Goal: Navigation & Orientation: Understand site structure

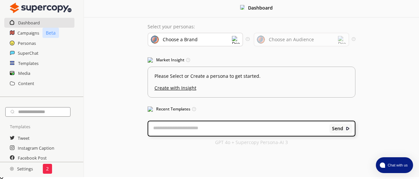
scroll to position [3, 0]
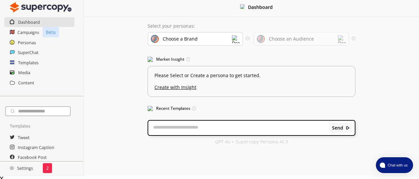
click at [24, 171] on h2 "Settings" at bounding box center [21, 167] width 43 height 13
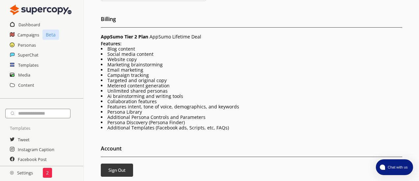
scroll to position [196, 0]
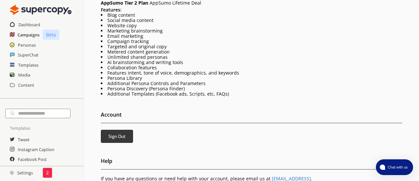
click at [34, 33] on h2 "Campaigns" at bounding box center [28, 35] width 22 height 10
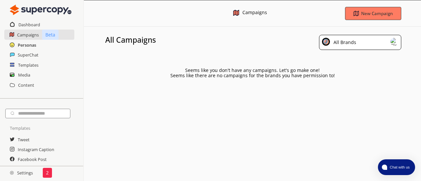
click at [24, 45] on h2 "Personas" at bounding box center [27, 45] width 18 height 10
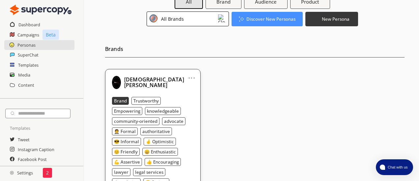
scroll to position [66, 0]
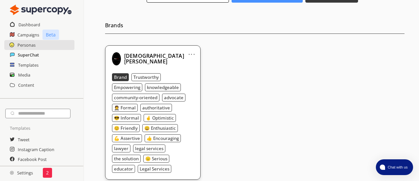
click at [35, 56] on h2 "SuperChat" at bounding box center [28, 55] width 21 height 10
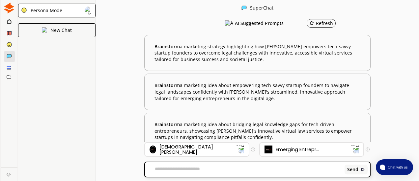
click at [10, 66] on rect at bounding box center [9, 66] width 4 height 1
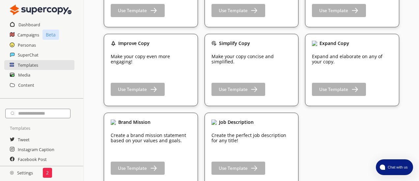
scroll to position [1071, 0]
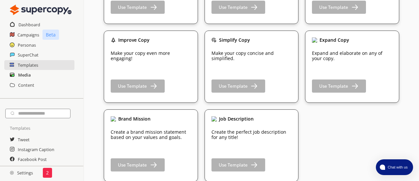
click at [25, 75] on h2 "Media" at bounding box center [24, 75] width 13 height 10
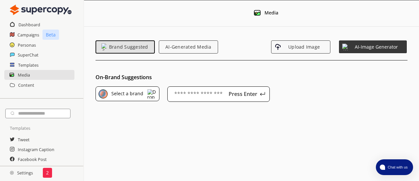
click at [153, 94] on img at bounding box center [151, 94] width 9 height 9
click at [203, 130] on div "On-Brand Suggestions Select a brand Select a brand Moses VLO Press Enter A maxi…" at bounding box center [251, 165] width 335 height 181
click at [26, 84] on h2 "Content" at bounding box center [26, 85] width 16 height 10
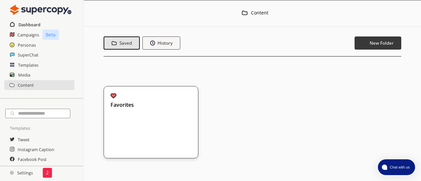
click at [28, 23] on h2 "Dashboard" at bounding box center [29, 25] width 22 height 10
